Goal: Task Accomplishment & Management: Manage account settings

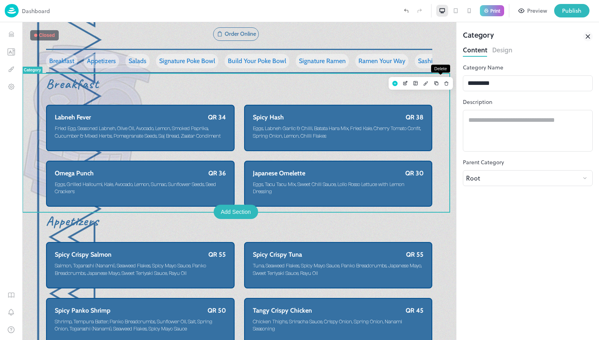
click at [444, 84] on icon "Delete" at bounding box center [447, 84] width 6 height 6
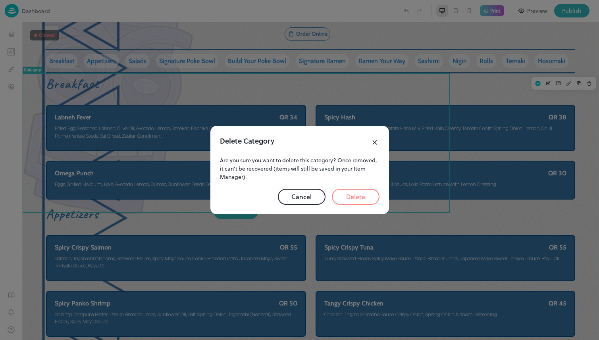
click at [0, 0] on button "Delete" at bounding box center [0, 0] width 0 height 0
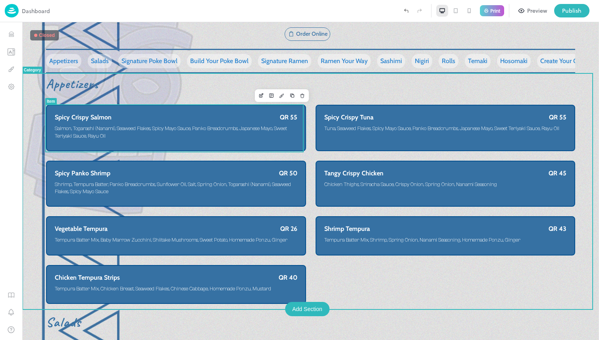
click at [224, 128] on span "Salmon, Togarashi (Nanami), Seaweed Flakes, Spicy Mayo Sauce, Panko Breadcrumbs…" at bounding box center [171, 132] width 232 height 13
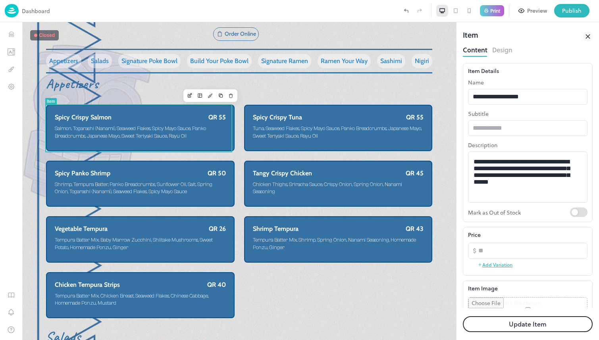
click at [0, 0] on button "Design" at bounding box center [0, 0] width 0 height 0
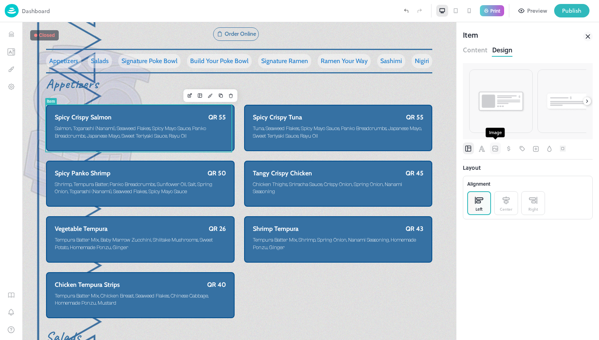
click at [0, 0] on icon "Image" at bounding box center [0, 0] width 0 height 0
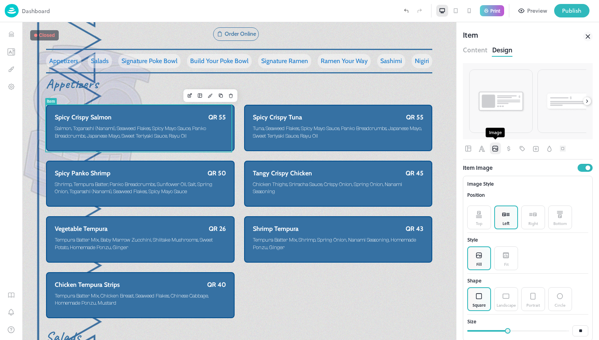
click at [493, 149] on icon "Image" at bounding box center [496, 149] width 6 height 6
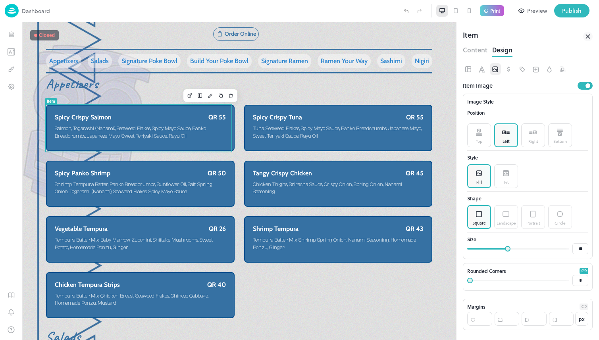
scroll to position [83, 0]
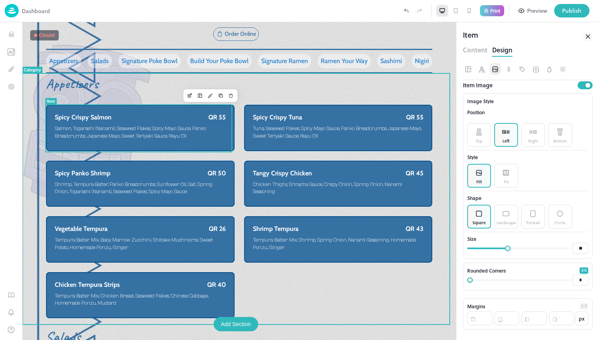
click at [106, 124] on div "Spicy Crispy Salmon QR 55 Salmon, Togarashi (Nanami), Seaweed Flakes, Spicy May…" at bounding box center [140, 128] width 171 height 29
click at [187, 97] on icon "Edit" at bounding box center [190, 96] width 6 height 6
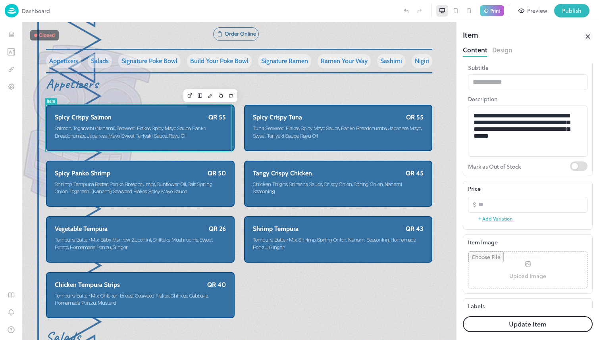
scroll to position [73, 0]
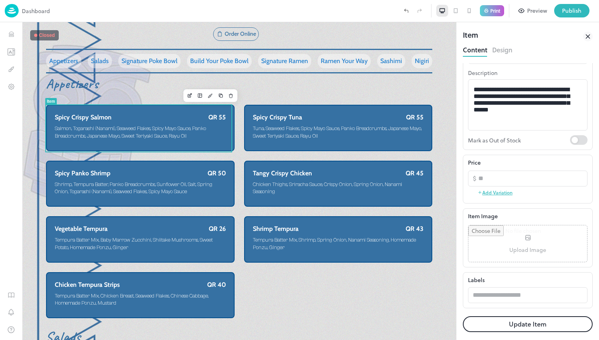
click at [524, 239] on input "file" at bounding box center [528, 244] width 119 height 37
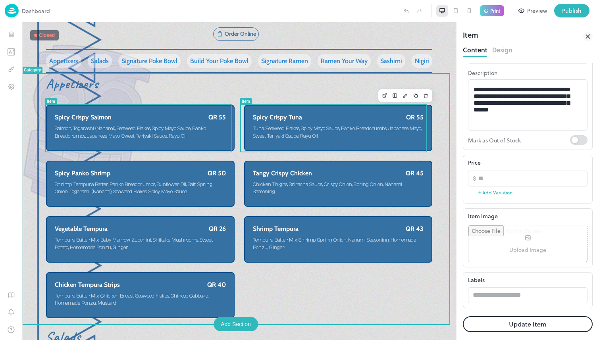
click at [293, 137] on span "Tuna, Seaweed Flakes, Spicy Mayo Sauce, Panko Breadcrumbs, Japanese Mayo, Sweet…" at bounding box center [337, 132] width 169 height 13
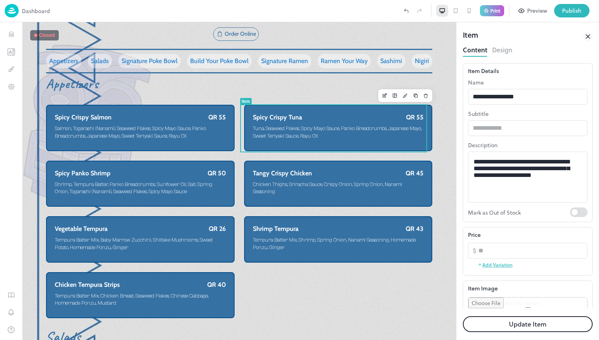
click at [526, 303] on input "file" at bounding box center [528, 316] width 119 height 37
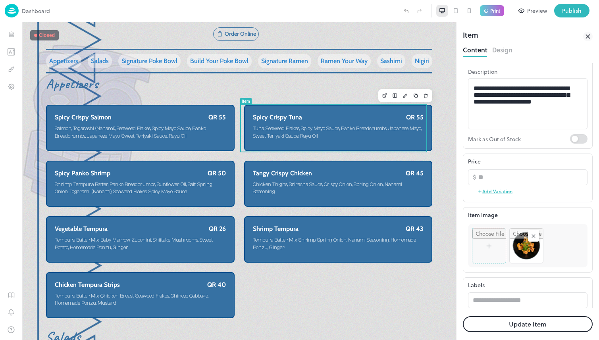
scroll to position [79, 0]
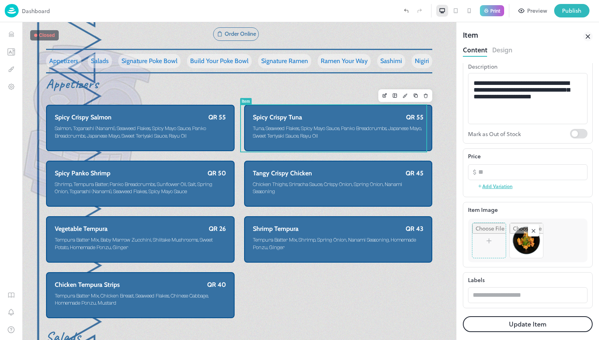
click at [554, 325] on button "Update Item" at bounding box center [528, 325] width 130 height 16
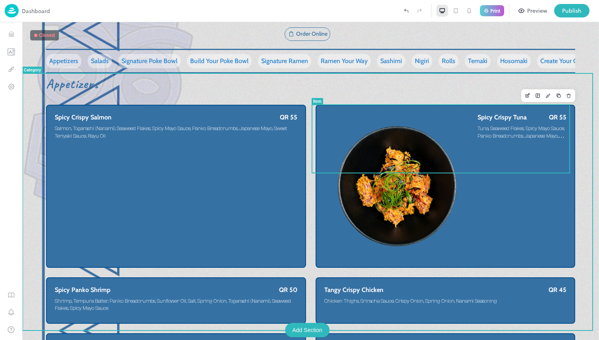
click at [478, 145] on div "Spicy Crispy Tuna QR 55 Tuna, Seaweed Flakes, Spicy Mayo Sauce, Panko Breadcrum…" at bounding box center [522, 187] width 89 height 146
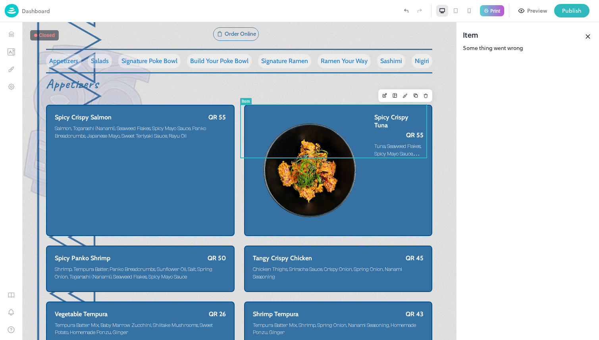
click at [588, 37] on icon at bounding box center [588, 37] width 4 height 4
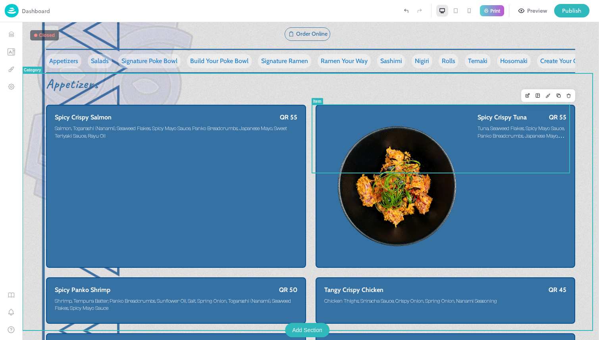
click at [478, 143] on div "Spicy Crispy Tuna QR 55 Tuna, Seaweed Flakes, Spicy Mayo Sauce, Panko Breadcrum…" at bounding box center [522, 187] width 89 height 146
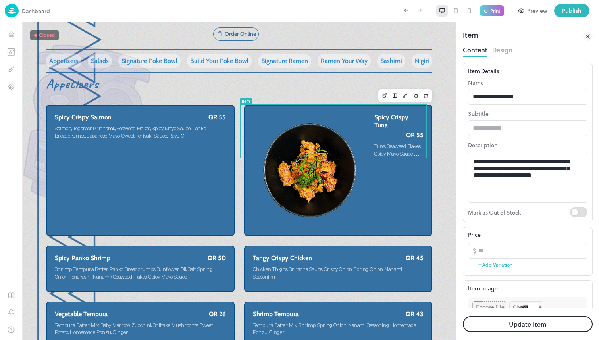
click at [0, 0] on div "Content Design" at bounding box center [0, 0] width 0 height 0
click at [0, 0] on button "Design" at bounding box center [0, 0] width 0 height 0
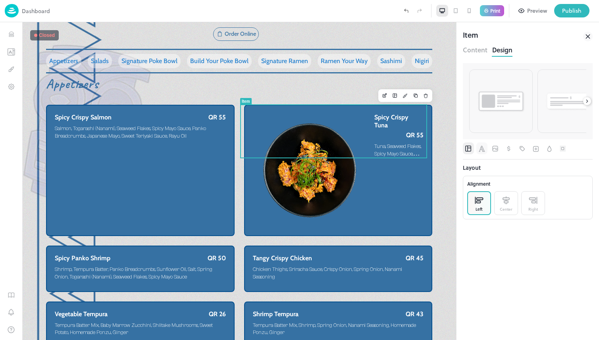
click at [480, 145] on span "Font" at bounding box center [482, 149] width 8 height 12
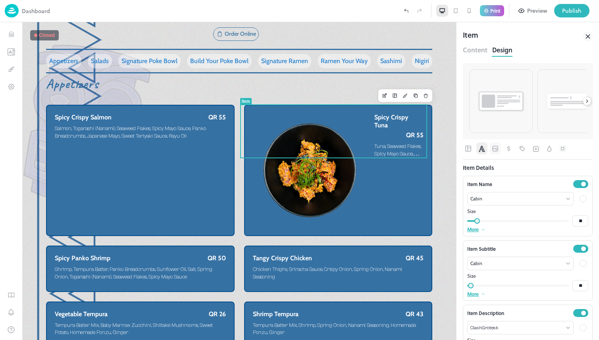
click at [0, 0] on icon "Image" at bounding box center [0, 0] width 0 height 0
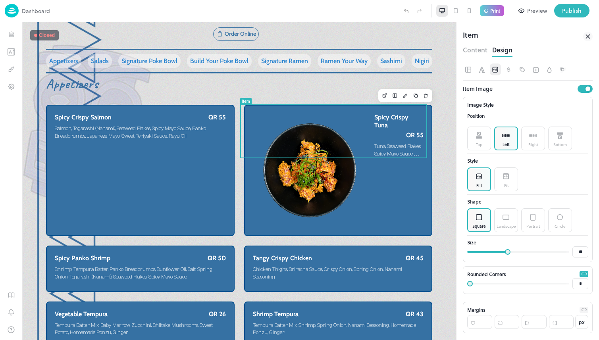
scroll to position [83, 0]
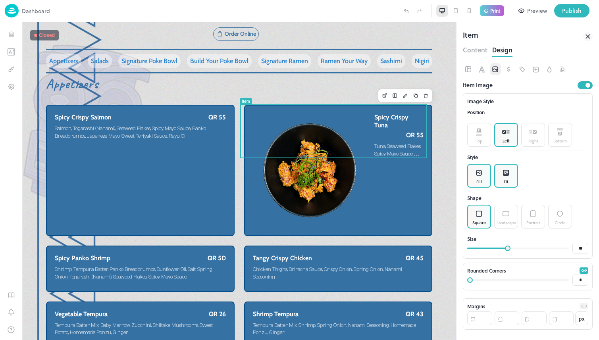
click at [506, 174] on rect at bounding box center [506, 173] width 5 height 4
type input "**"
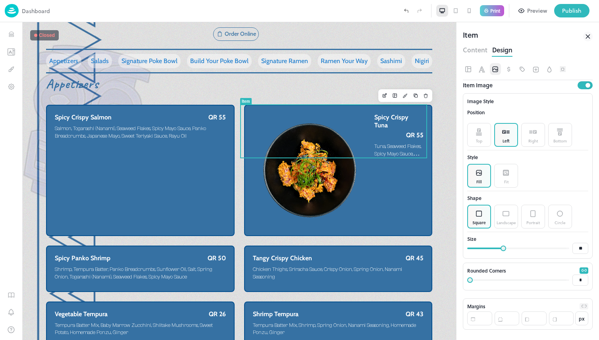
type input "**"
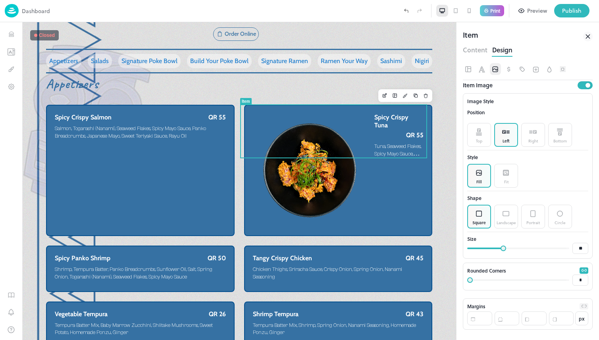
type input "**"
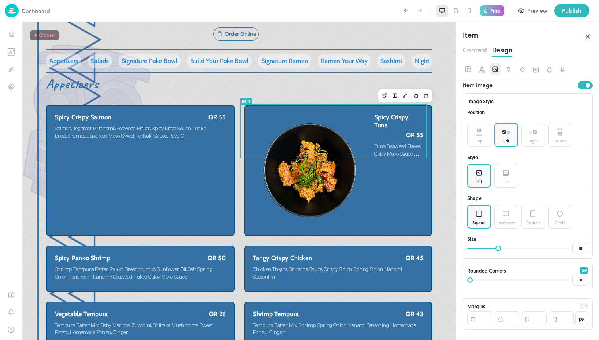
type input "**"
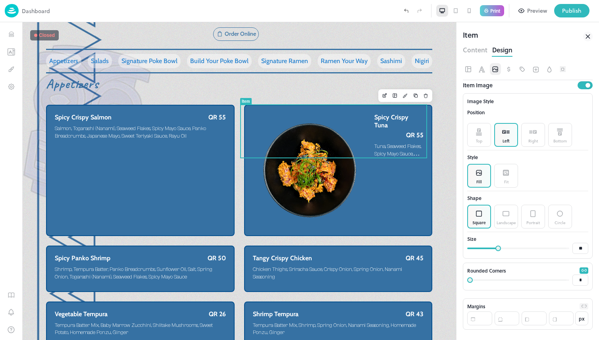
type input "**"
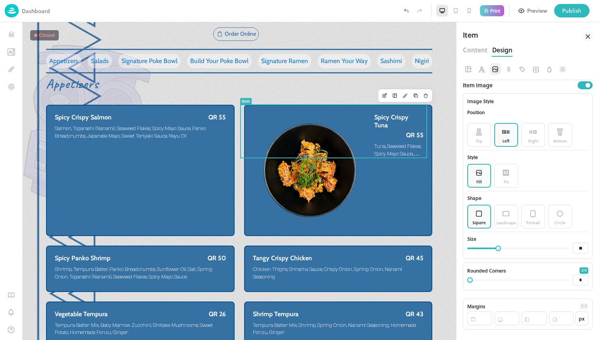
type input "**"
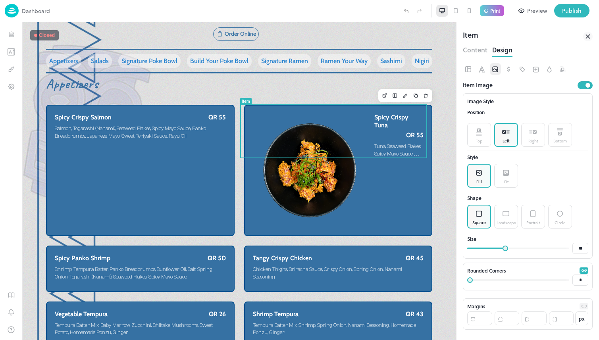
type input "**"
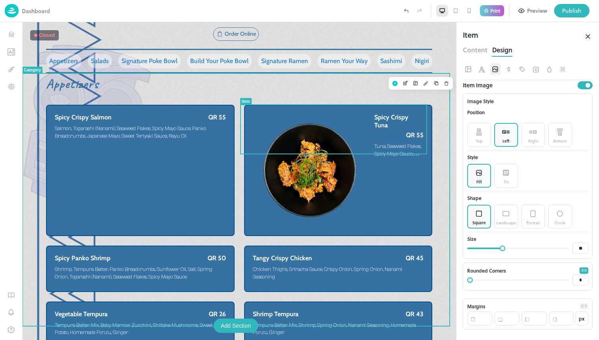
click at [419, 284] on div "Spicy Crispy Salmon QR 55 Salmon, Togarashi (Nanami), Seaweed Flakes, Spicy May…" at bounding box center [239, 254] width 387 height 299
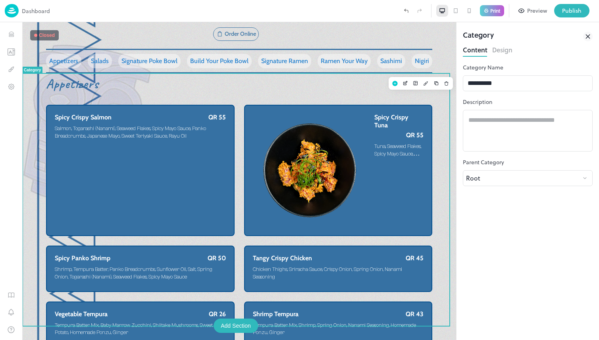
click at [0, 0] on icon at bounding box center [0, 0] width 0 height 0
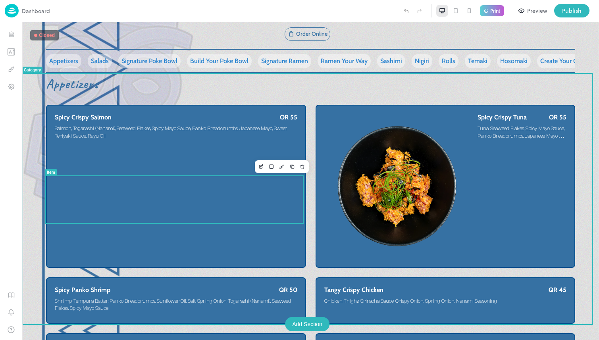
click at [238, 298] on span "Shrimp, Tempura Batter, Panko Breadcrumbs, Sunflower Oil, Salt, Spring Onion, T…" at bounding box center [176, 305] width 243 height 15
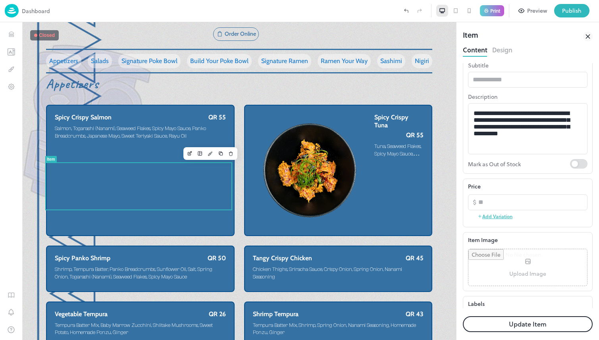
scroll to position [73, 0]
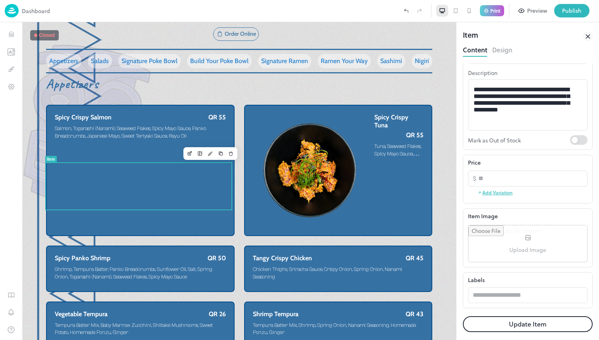
click at [505, 323] on button "Update Item" at bounding box center [528, 325] width 130 height 16
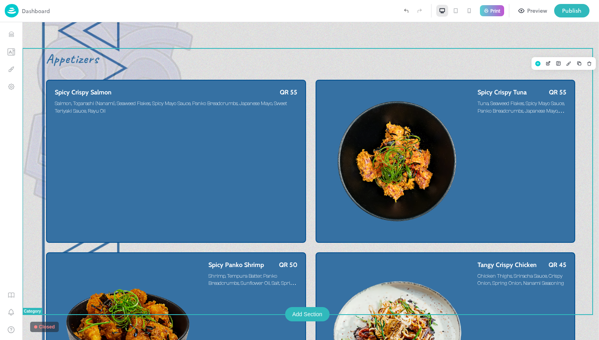
scroll to position [191, 0]
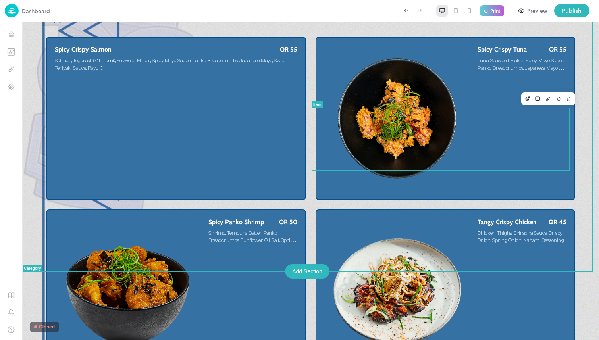
click at [335, 218] on img at bounding box center [398, 291] width 146 height 146
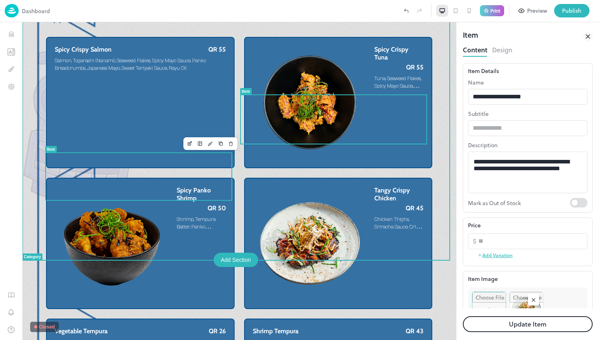
click at [169, 328] on div "Vegetable Tempura QR 26 Tempura Batter Mix, Baby Marrow Zucchini, Shiitake Mush…" at bounding box center [140, 342] width 171 height 29
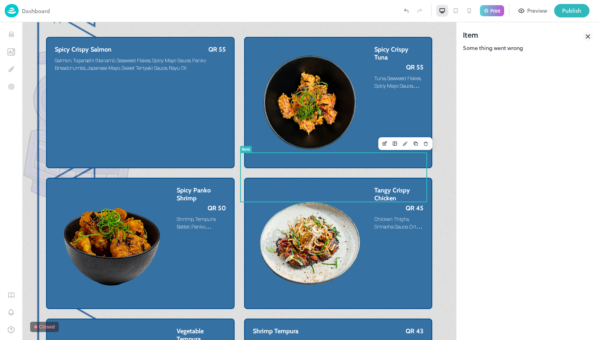
click at [0, 0] on icon at bounding box center [0, 0] width 0 height 0
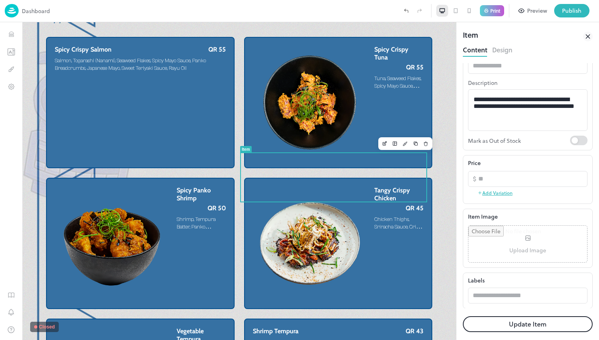
scroll to position [63, 0]
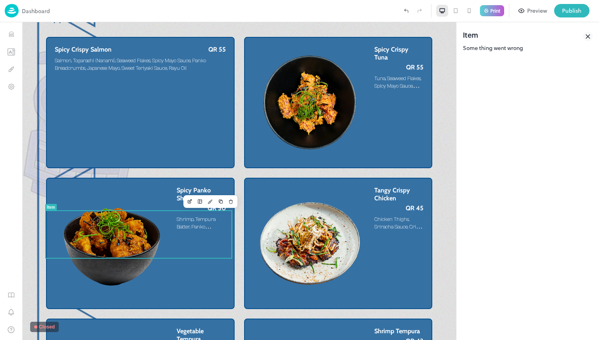
click at [0, 0] on icon at bounding box center [0, 0] width 0 height 0
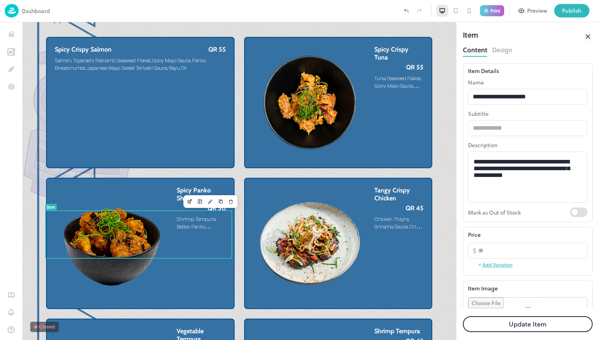
click at [491, 56] on div "Content Design" at bounding box center [528, 50] width 130 height 13
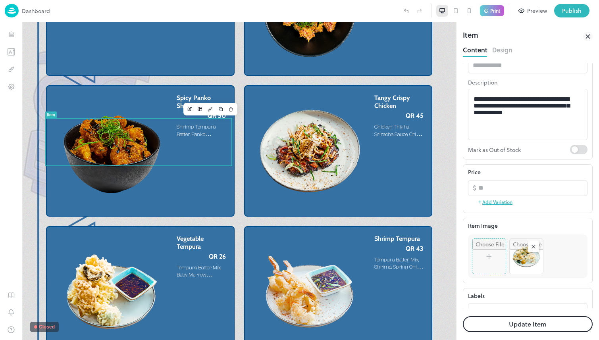
scroll to position [66, 0]
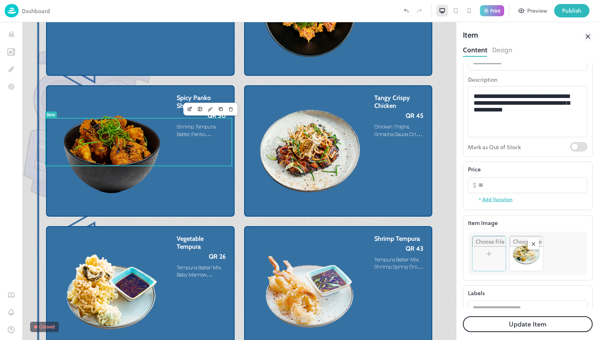
click at [532, 324] on button "Update Item" at bounding box center [528, 325] width 130 height 16
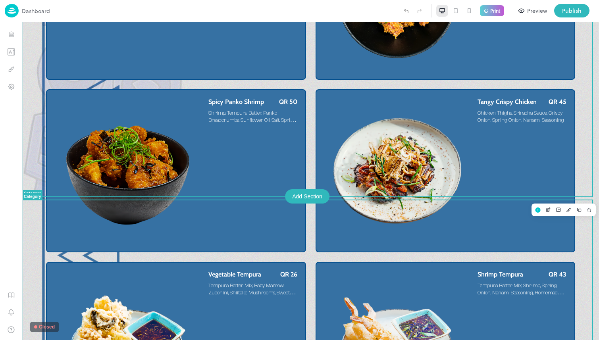
scroll to position [379, 0]
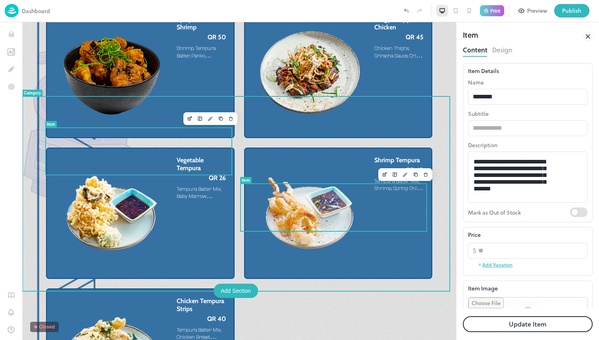
scroll to position [353, 0]
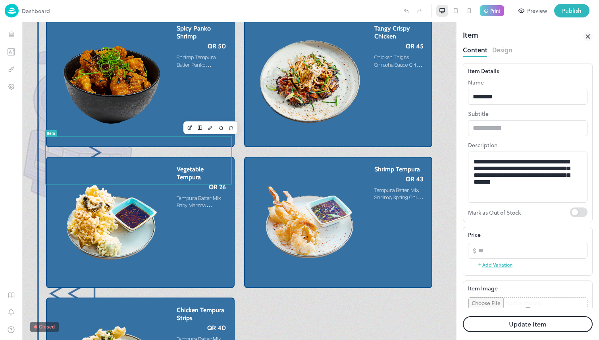
click at [532, 303] on input "file" at bounding box center [528, 316] width 119 height 37
click at [555, 319] on button "Update Item" at bounding box center [528, 325] width 130 height 16
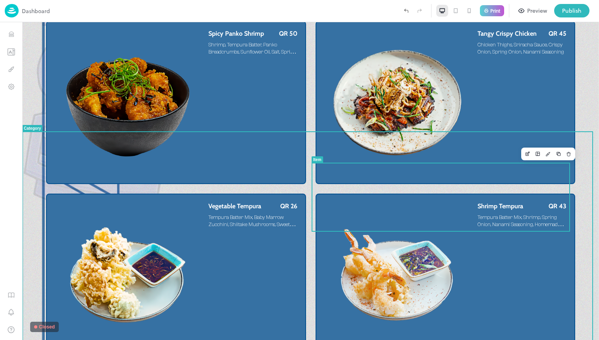
scroll to position [447, 0]
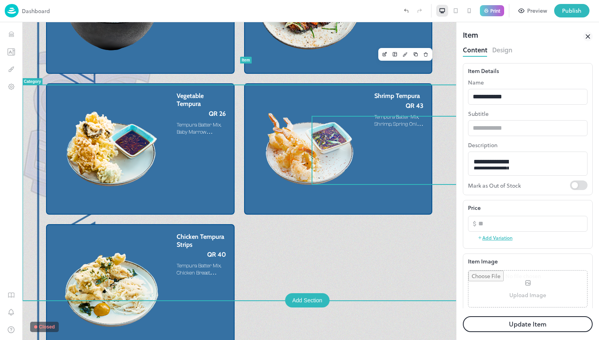
scroll to position [408, 0]
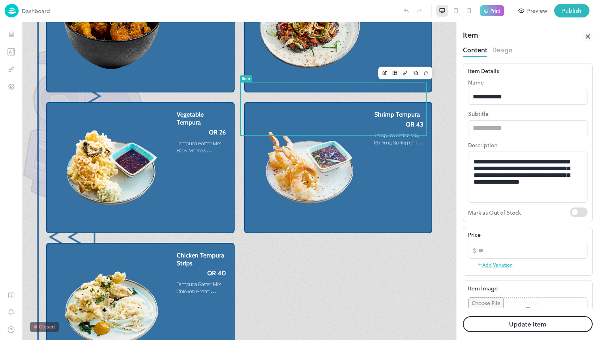
click at [520, 302] on input "file" at bounding box center [528, 316] width 119 height 37
click at [0, 0] on button "Update Item" at bounding box center [0, 0] width 0 height 0
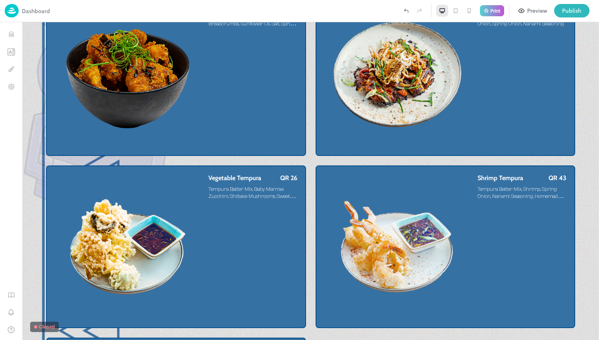
scroll to position [447, 0]
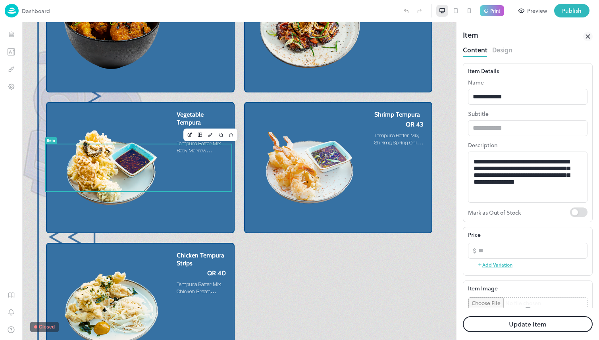
click at [497, 47] on button "Design" at bounding box center [503, 49] width 20 height 11
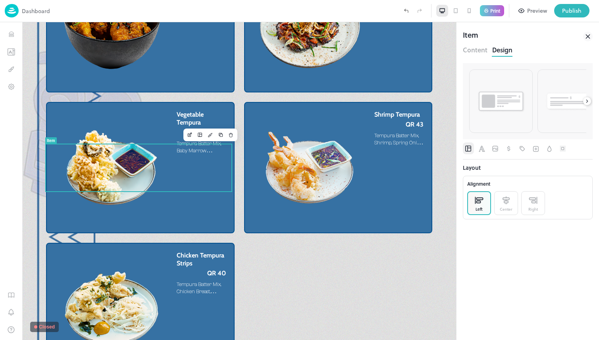
click at [474, 52] on button "Content" at bounding box center [475, 49] width 25 height 11
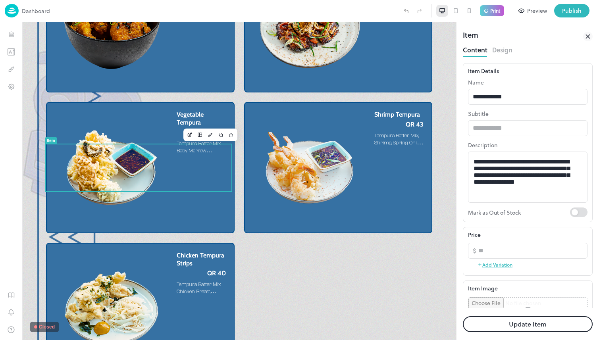
click at [539, 305] on input "file" at bounding box center [528, 316] width 119 height 37
click at [545, 325] on button "Update Item" at bounding box center [528, 325] width 130 height 16
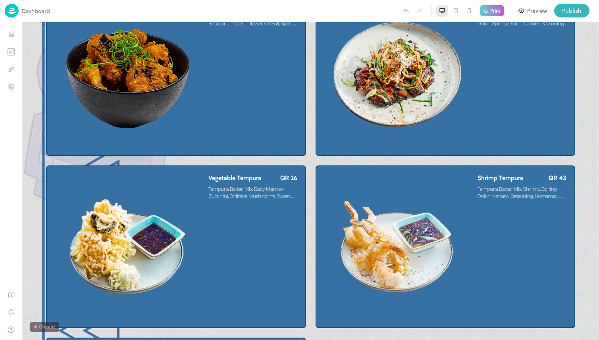
scroll to position [447, 0]
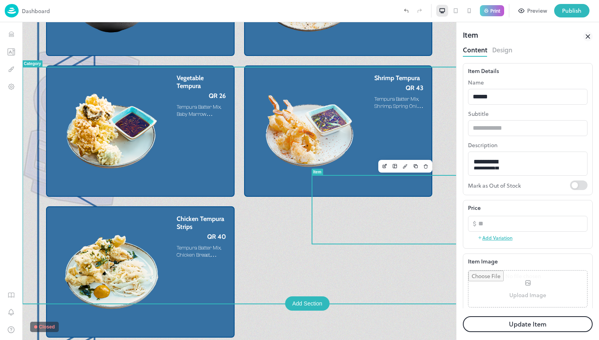
scroll to position [408, 0]
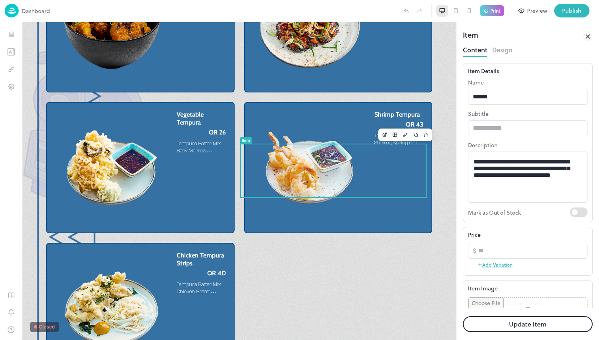
click at [0, 0] on button "Update Item" at bounding box center [0, 0] width 0 height 0
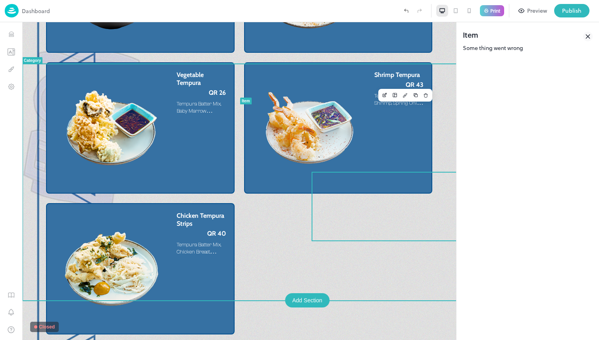
scroll to position [408, 0]
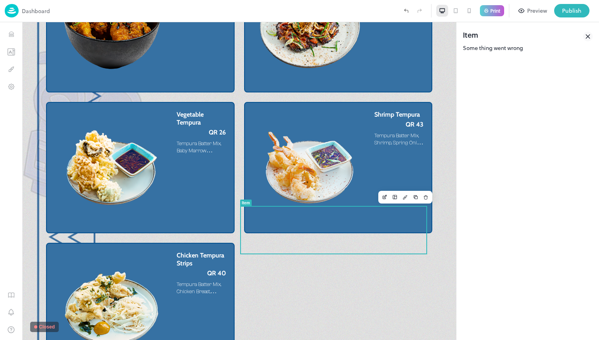
click at [0, 0] on icon at bounding box center [0, 0] width 0 height 0
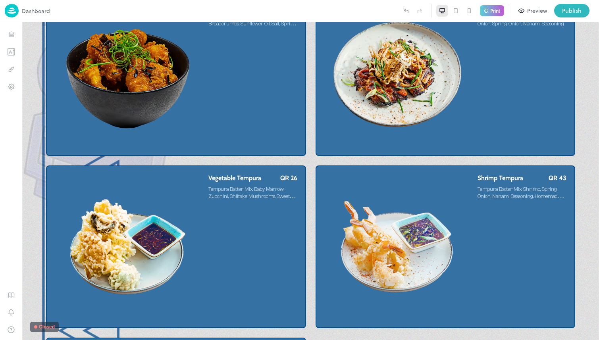
scroll to position [447, 0]
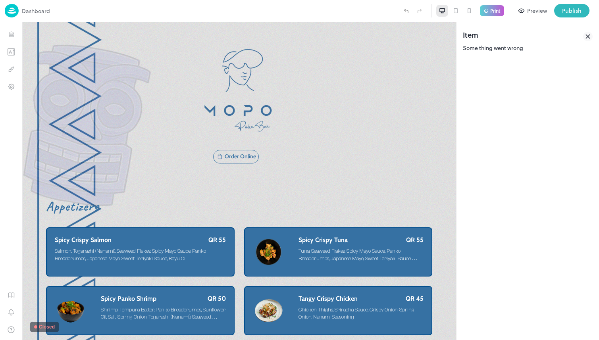
scroll to position [408, 0]
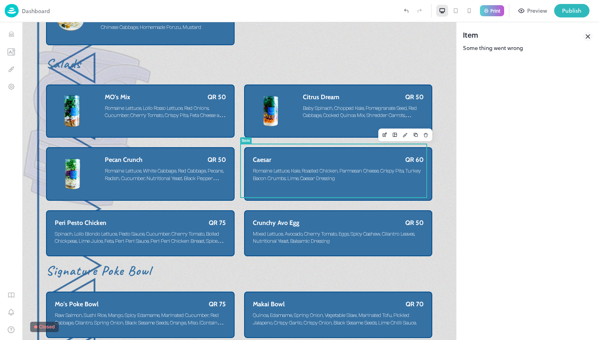
click at [591, 35] on icon at bounding box center [589, 37] width 10 height 10
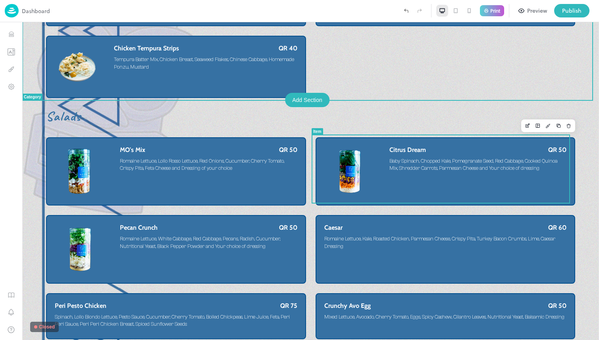
scroll to position [447, 0]
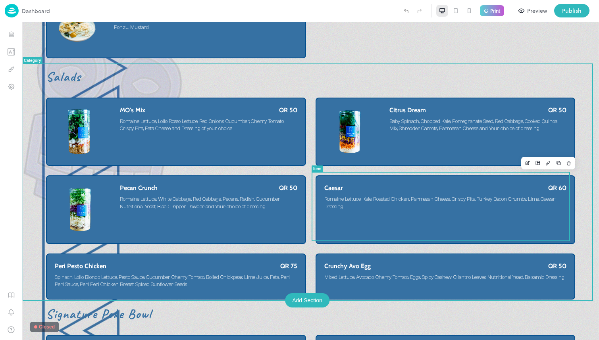
click at [384, 212] on div "Caesar QR 60 Romaine Lettuce, Kale, Roasted Chicken, Parmesan Cheese, Crispy Pi…" at bounding box center [446, 209] width 243 height 51
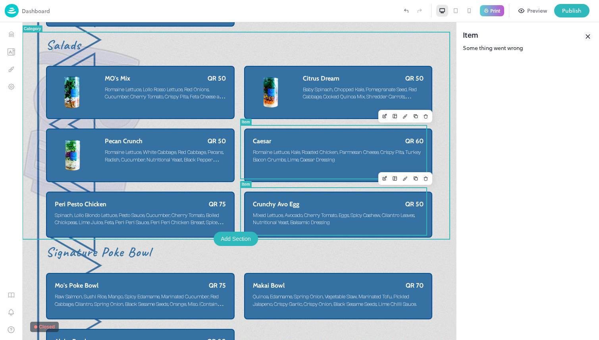
scroll to position [408, 0]
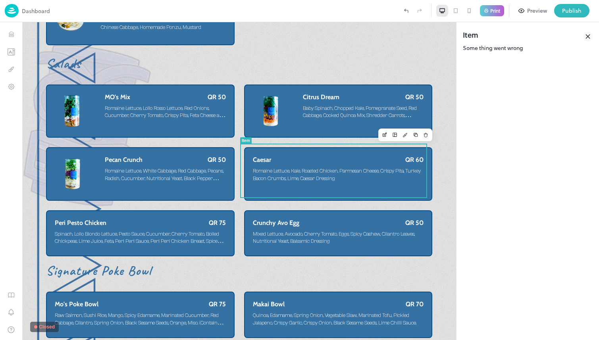
click at [588, 34] on icon at bounding box center [589, 37] width 10 height 10
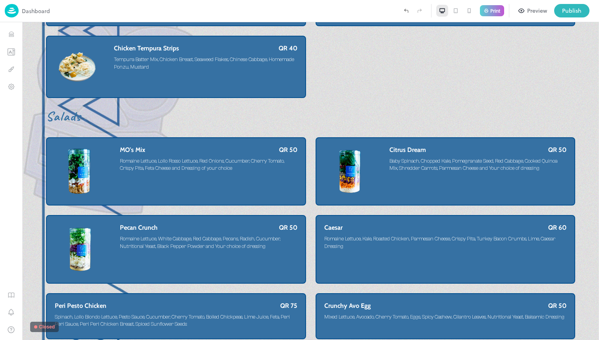
scroll to position [447, 0]
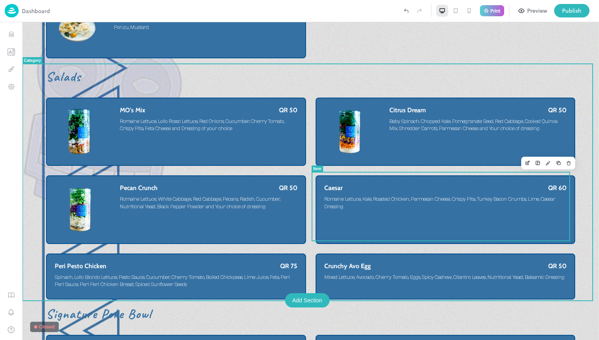
click at [372, 203] on span "Romaine Lettuce, Kale, Roasted Chicken, Parmesan Cheese, Crispy Pita, Turkey Ba…" at bounding box center [446, 202] width 243 height 15
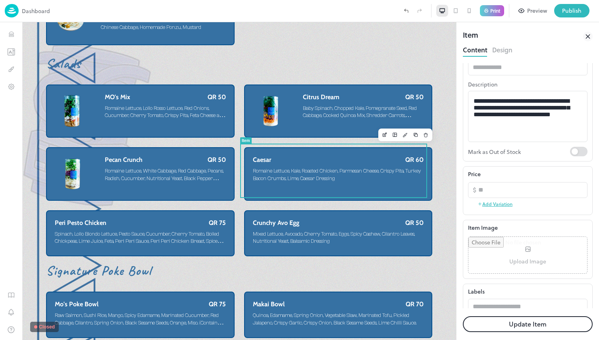
scroll to position [73, 0]
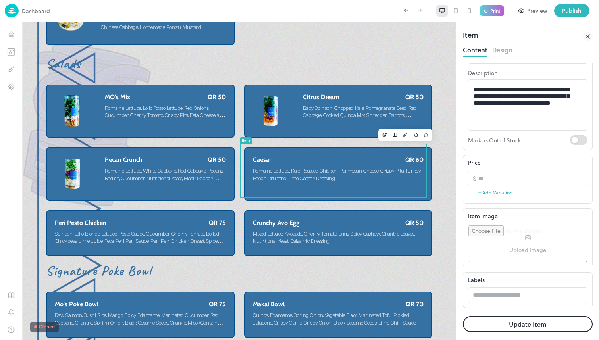
click at [0, 0] on input "file" at bounding box center [0, 0] width 0 height 0
click at [0, 0] on button "Update Item" at bounding box center [0, 0] width 0 height 0
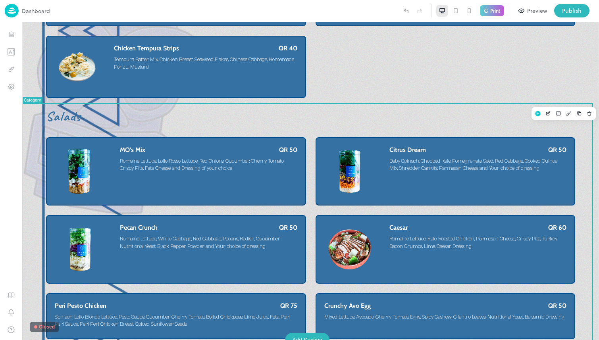
scroll to position [447, 0]
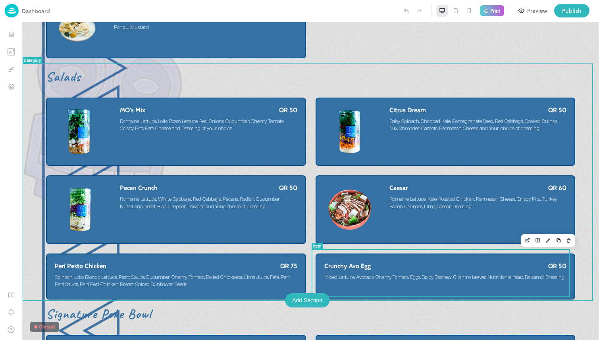
click at [375, 269] on div "Crunchy Avo Egg QR 50 Mixed Lettuce, Avocado, Cherry Tomato, Eggs, Spicy Cashew…" at bounding box center [446, 273] width 243 height 21
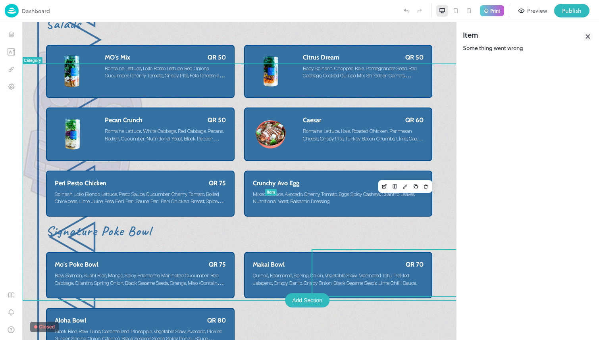
scroll to position [408, 0]
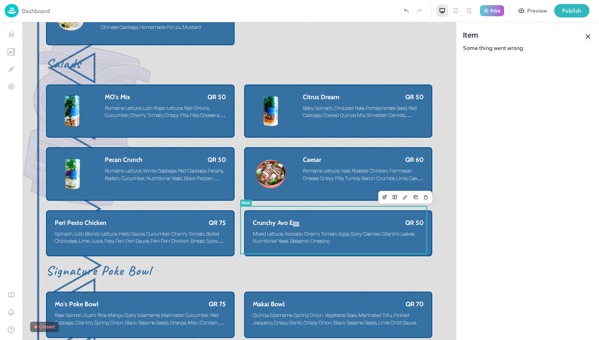
click at [588, 36] on icon at bounding box center [588, 37] width 4 height 4
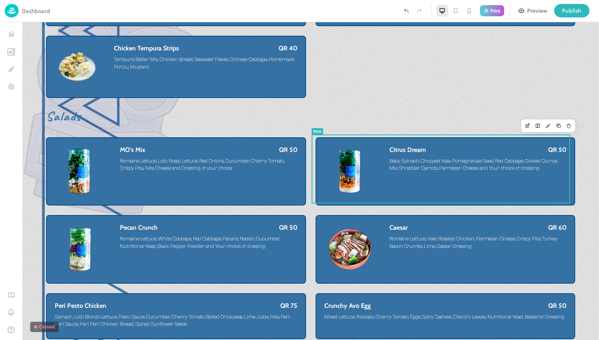
scroll to position [447, 0]
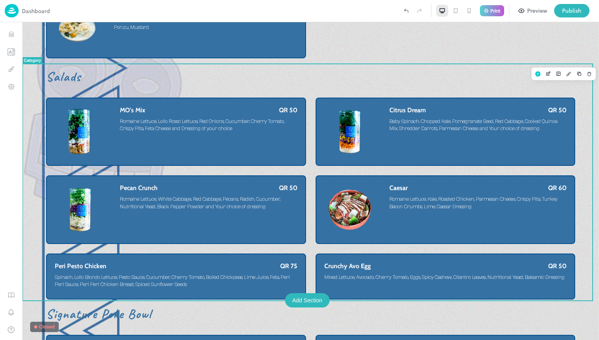
click at [414, 269] on div "Crunchy Avo Egg QR 50 Mixed Lettuce, Avocado, Cherry Tomato, Eggs, Spicy Cashew…" at bounding box center [446, 273] width 243 height 21
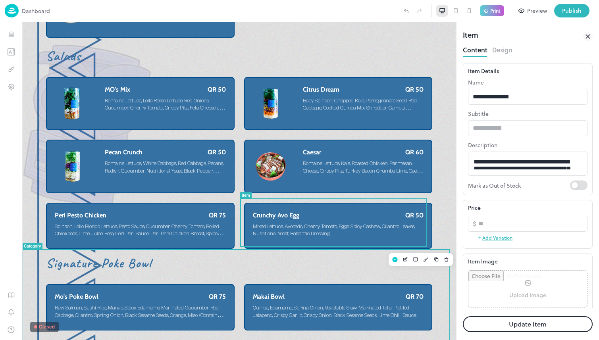
scroll to position [408, 0]
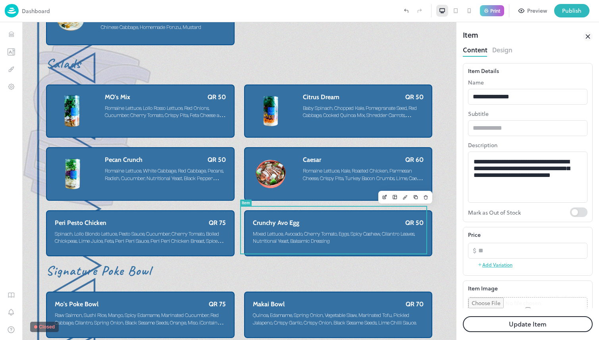
click at [524, 303] on input "file" at bounding box center [528, 316] width 119 height 37
drag, startPoint x: 496, startPoint y: 98, endPoint x: 480, endPoint y: 98, distance: 15.9
click at [480, 98] on input "**********" at bounding box center [528, 97] width 120 height 16
type input "**********"
click at [0, 0] on button "Update Item" at bounding box center [0, 0] width 0 height 0
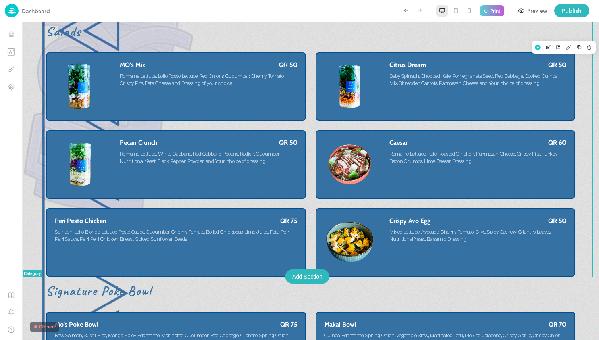
scroll to position [524, 0]
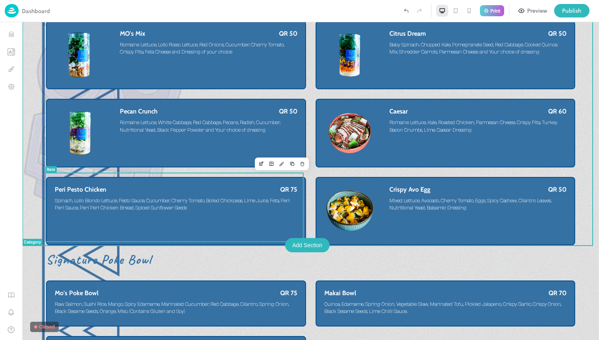
click at [261, 215] on div "Peri Pesto Chicken QR 75 Spinach, Lollo Biondo Lettuce, Pesto Sauce, Cucumber, …" at bounding box center [176, 211] width 243 height 51
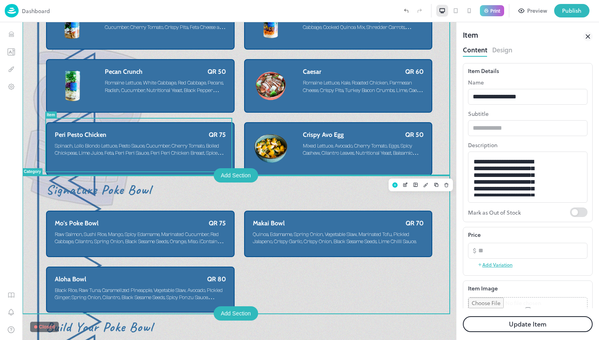
scroll to position [471, 0]
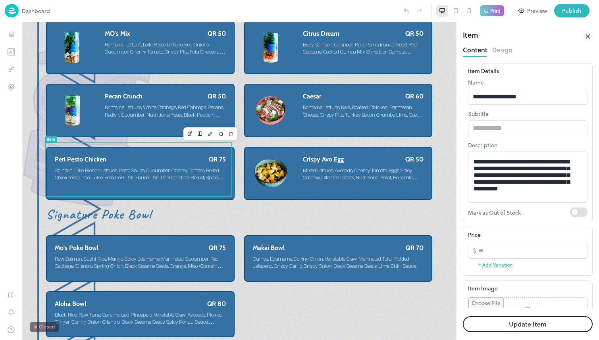
click at [539, 301] on input "file" at bounding box center [528, 316] width 119 height 37
click at [532, 323] on button "Update Item" at bounding box center [528, 325] width 130 height 16
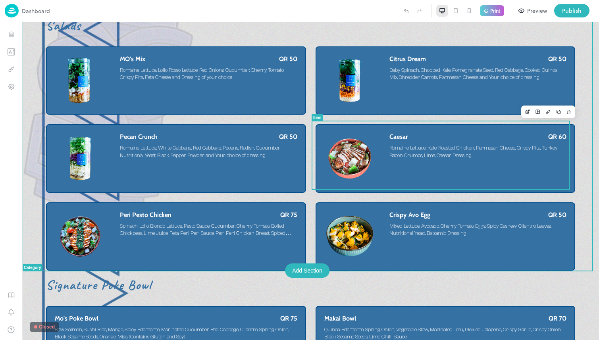
scroll to position [490, 0]
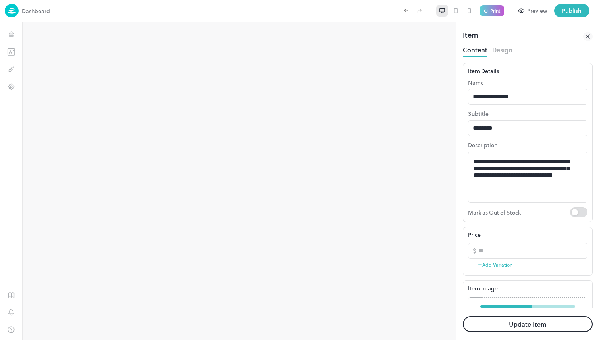
scroll to position [54, 0]
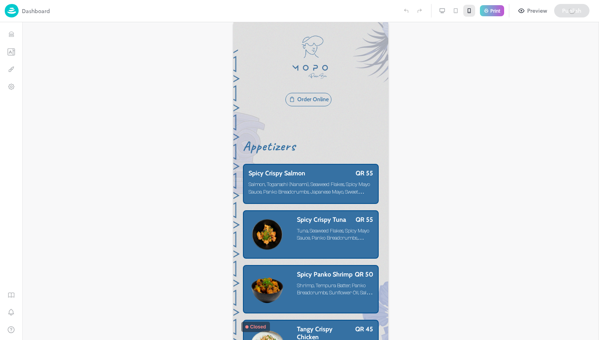
scroll to position [5130, 0]
